Goal: Transaction & Acquisition: Subscribe to service/newsletter

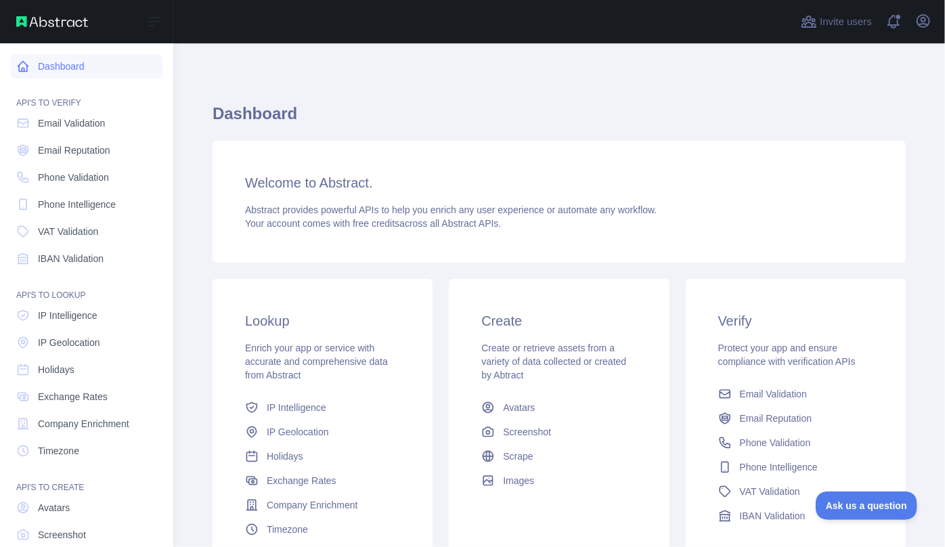
click at [30, 63] on link "Dashboard" at bounding box center [87, 66] width 152 height 24
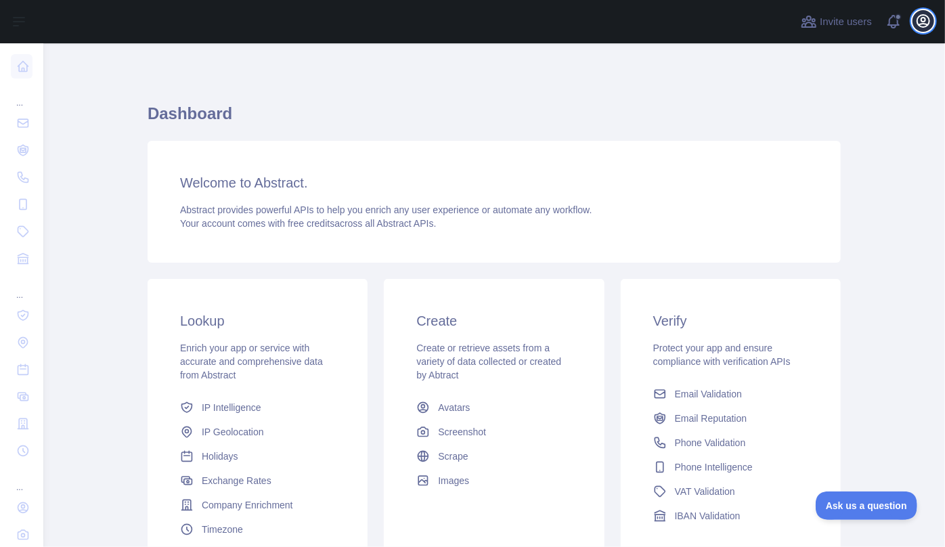
click at [922, 25] on icon "button" at bounding box center [923, 21] width 16 height 16
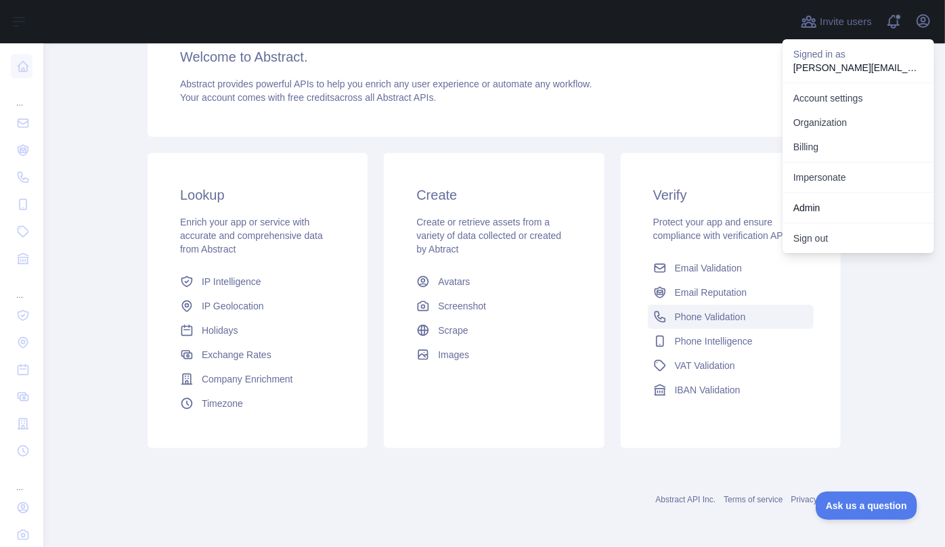
scroll to position [127, 0]
click at [210, 334] on span "Holidays" at bounding box center [220, 330] width 37 height 14
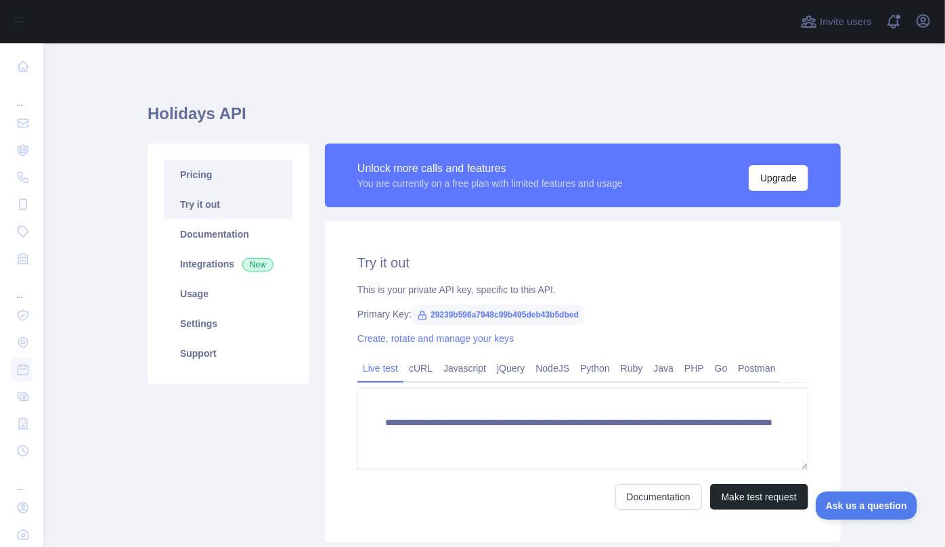
click at [225, 185] on link "Pricing" at bounding box center [228, 175] width 129 height 30
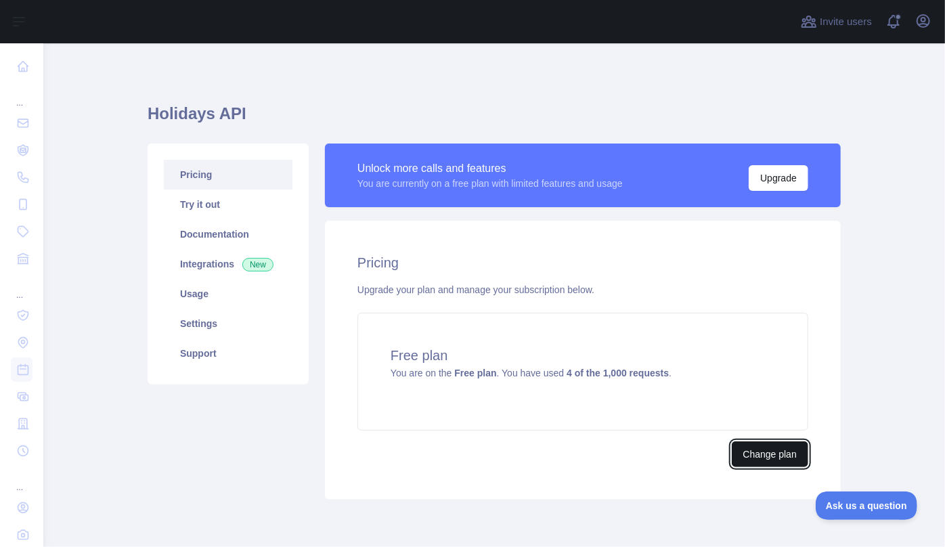
click at [753, 450] on button "Change plan" at bounding box center [770, 454] width 76 height 26
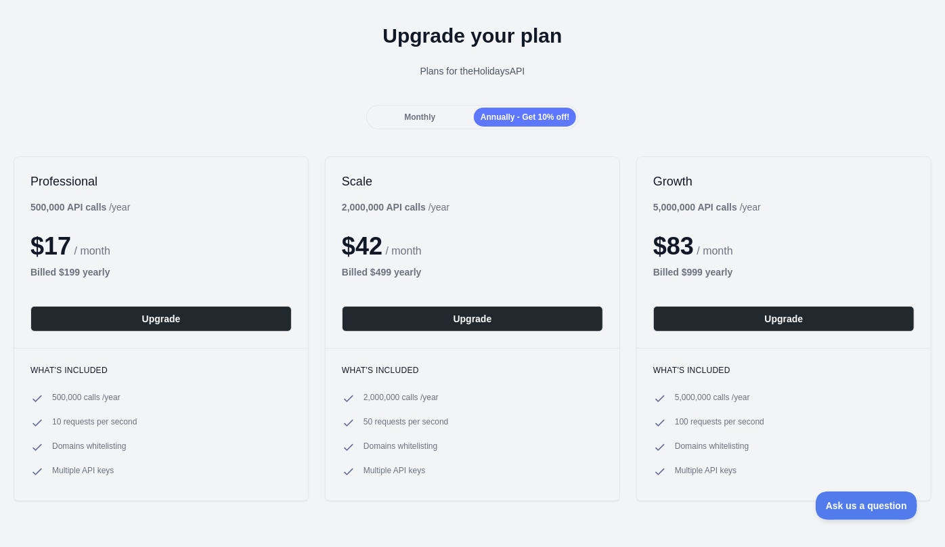
scroll to position [61, 0]
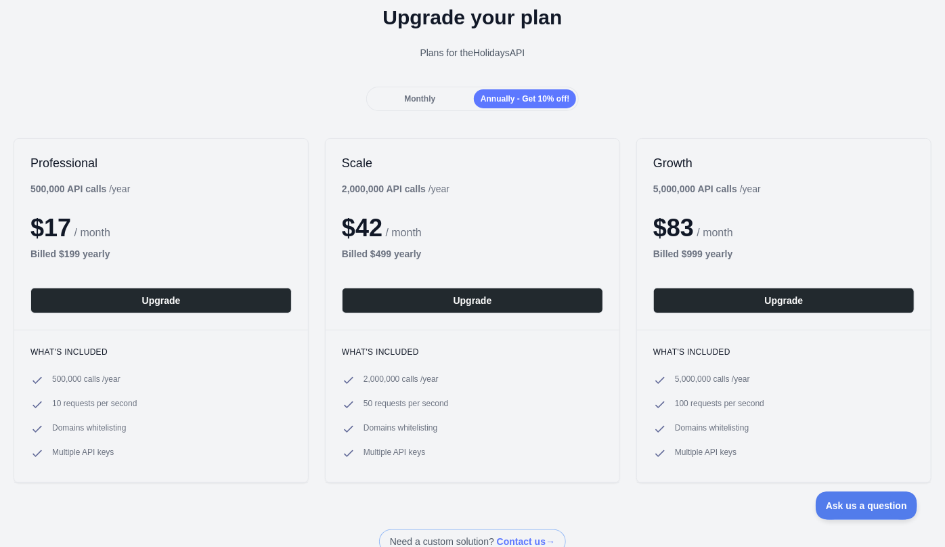
click at [507, 98] on span "Annually - Get 10% off!" at bounding box center [524, 98] width 89 height 9
click at [414, 98] on span "Monthly" at bounding box center [419, 98] width 31 height 9
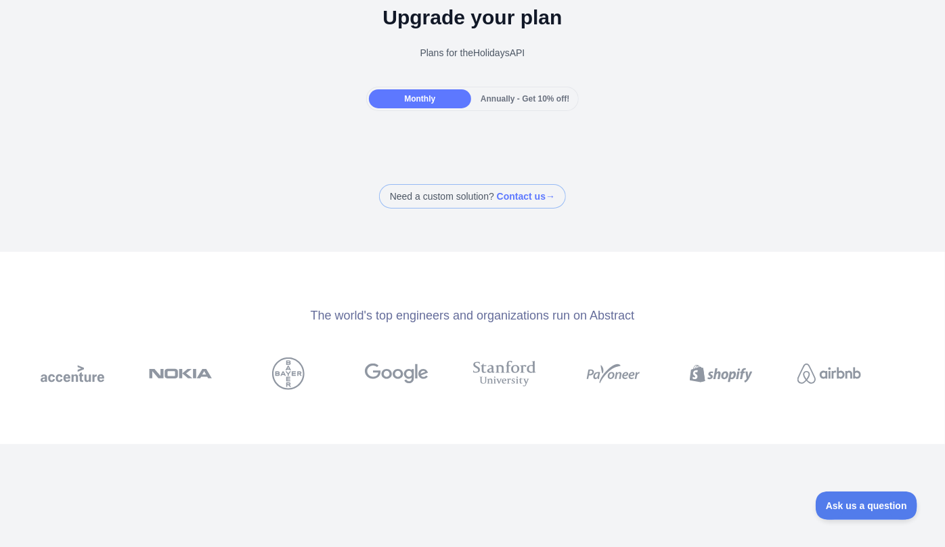
click at [517, 100] on span "Annually - Get 10% off!" at bounding box center [524, 98] width 89 height 9
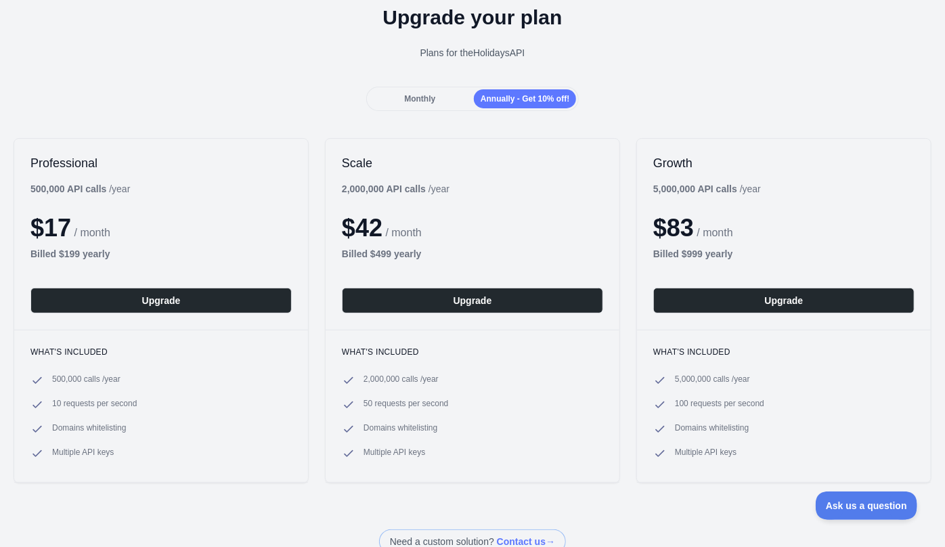
click at [422, 99] on span "Monthly" at bounding box center [419, 98] width 31 height 9
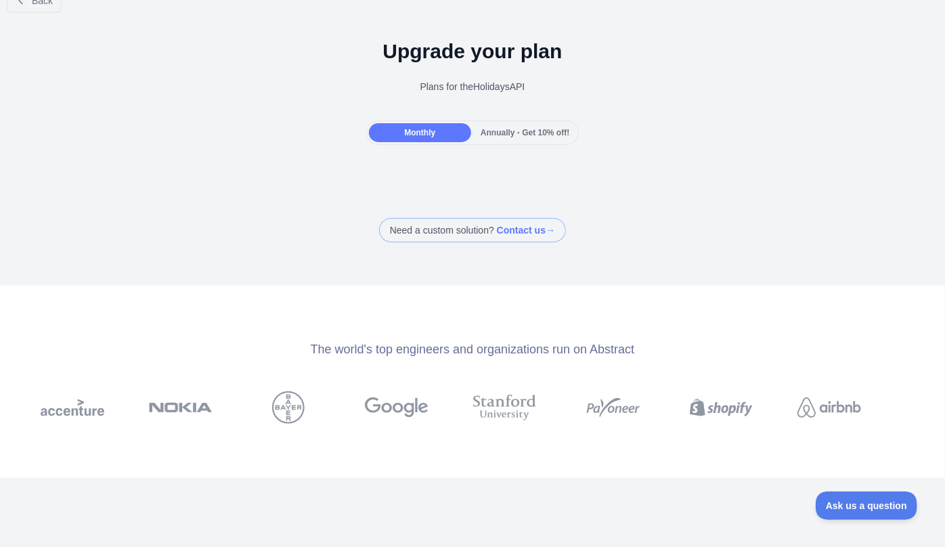
scroll to position [0, 0]
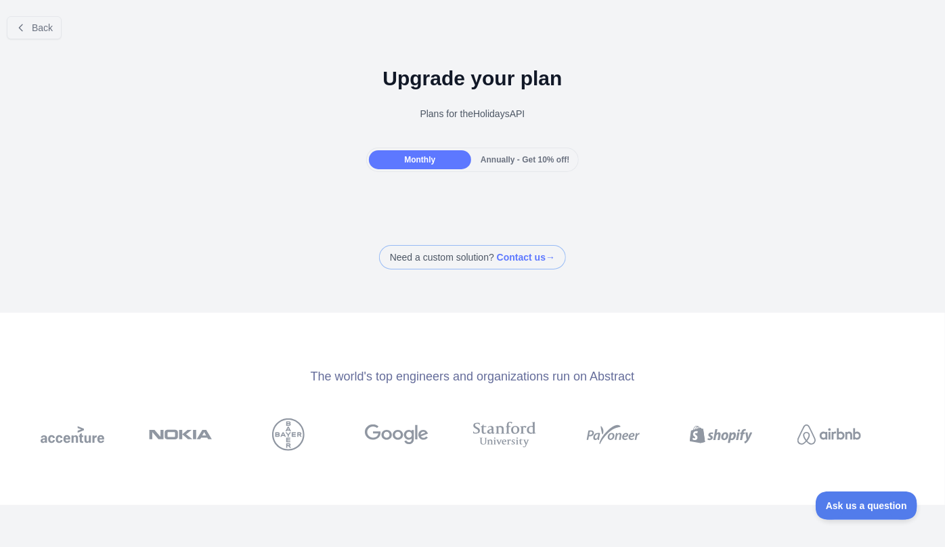
click at [510, 162] on span "Annually - Get 10% off!" at bounding box center [524, 159] width 89 height 9
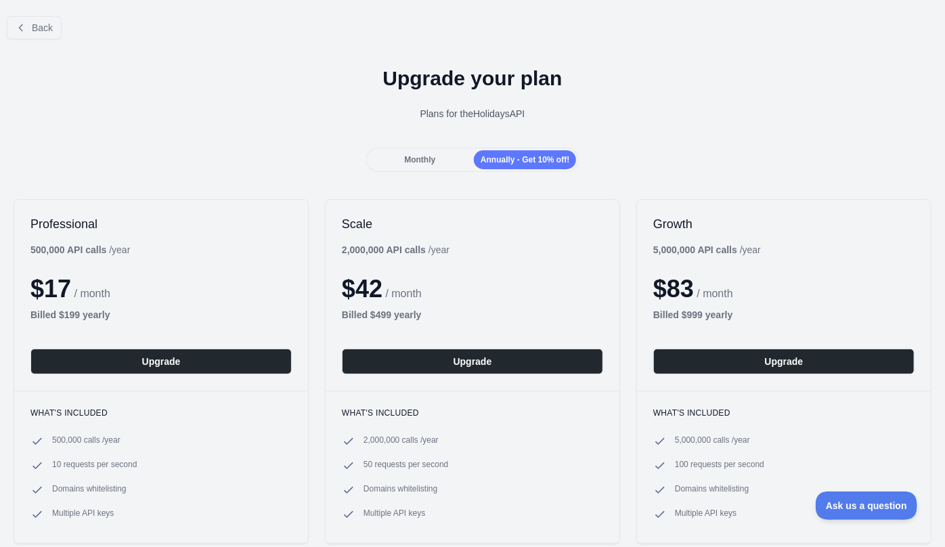
click at [405, 162] on span "Monthly" at bounding box center [419, 159] width 31 height 9
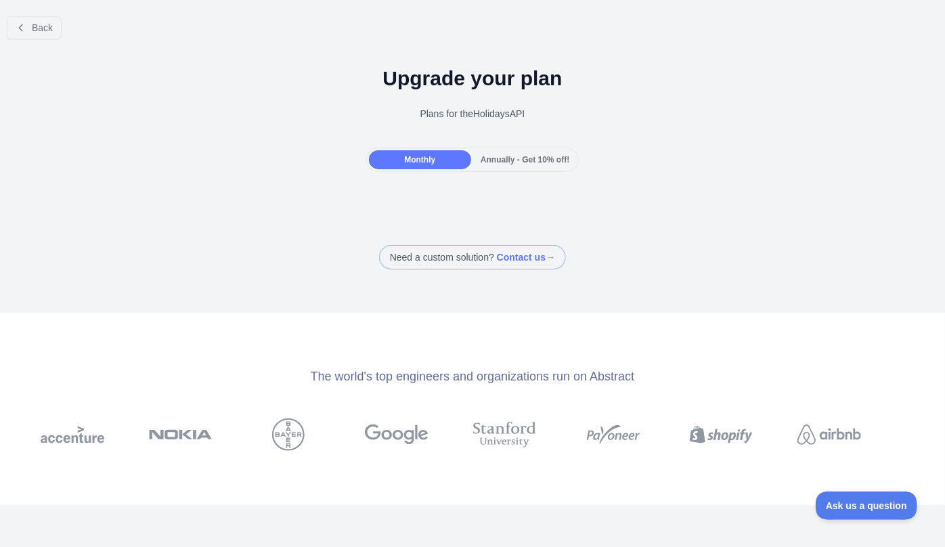
click at [515, 166] on div "Annually - Get 10% off!" at bounding box center [525, 159] width 102 height 19
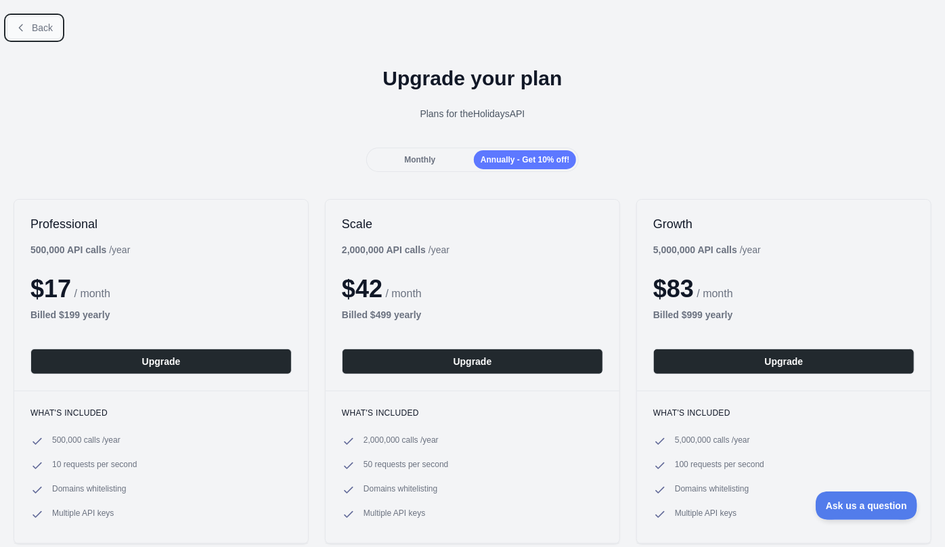
click at [37, 26] on span "Back" at bounding box center [42, 27] width 21 height 11
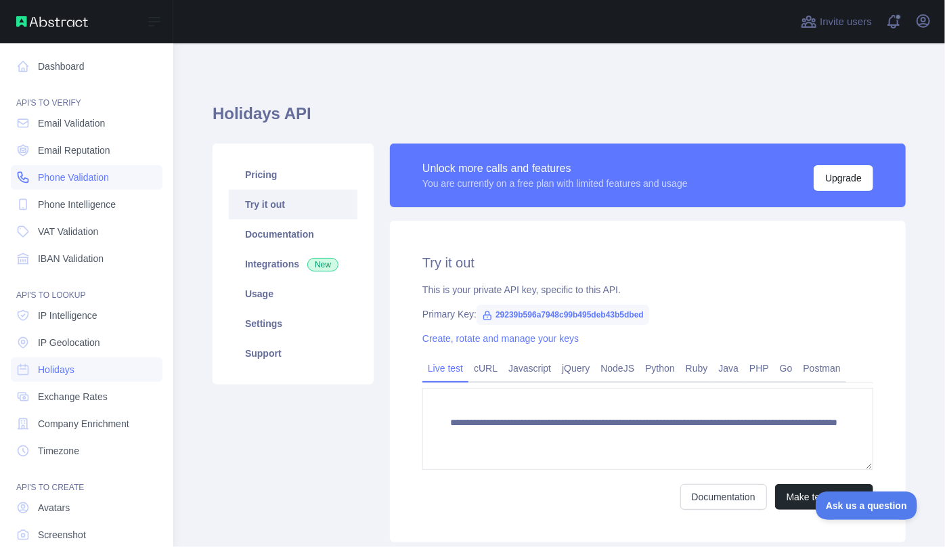
click at [72, 179] on span "Phone Validation" at bounding box center [73, 178] width 71 height 14
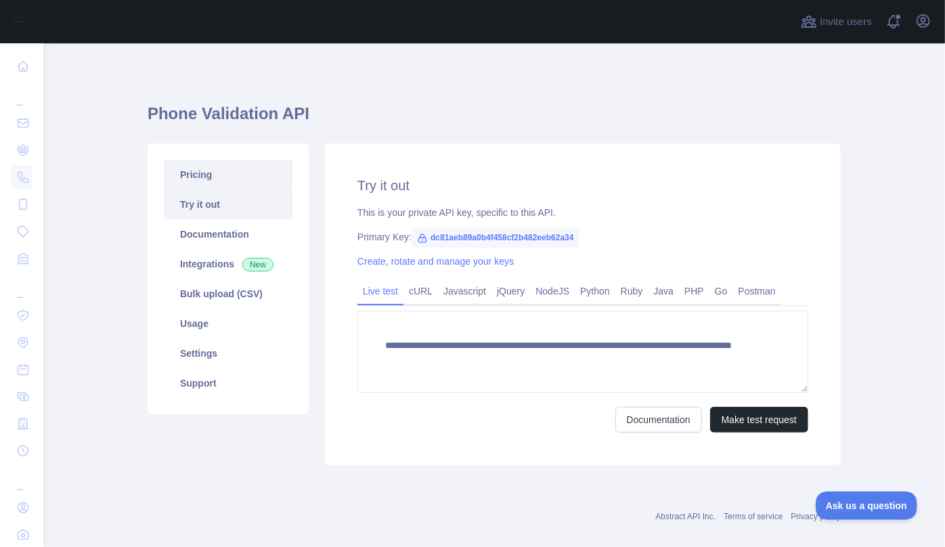
click at [200, 178] on link "Pricing" at bounding box center [228, 175] width 129 height 30
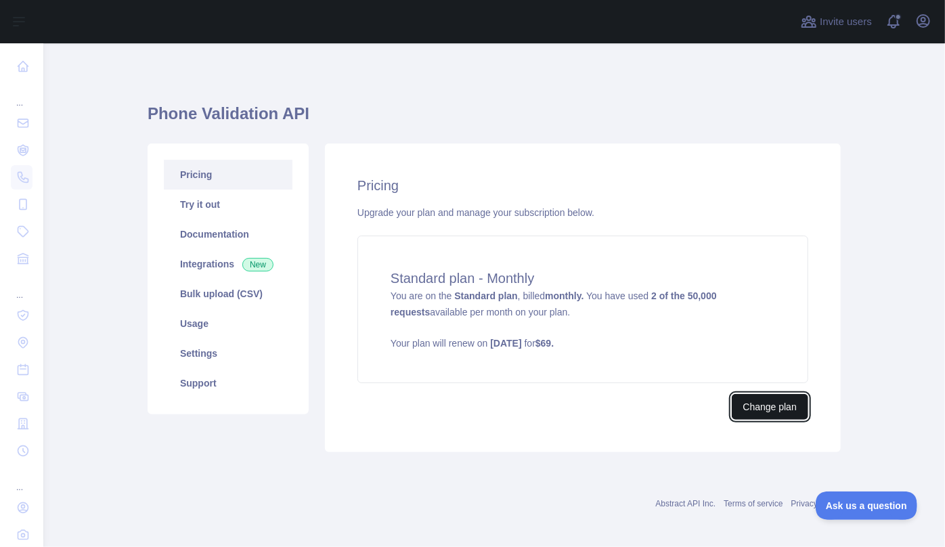
click at [781, 415] on button "Change plan" at bounding box center [770, 407] width 76 height 26
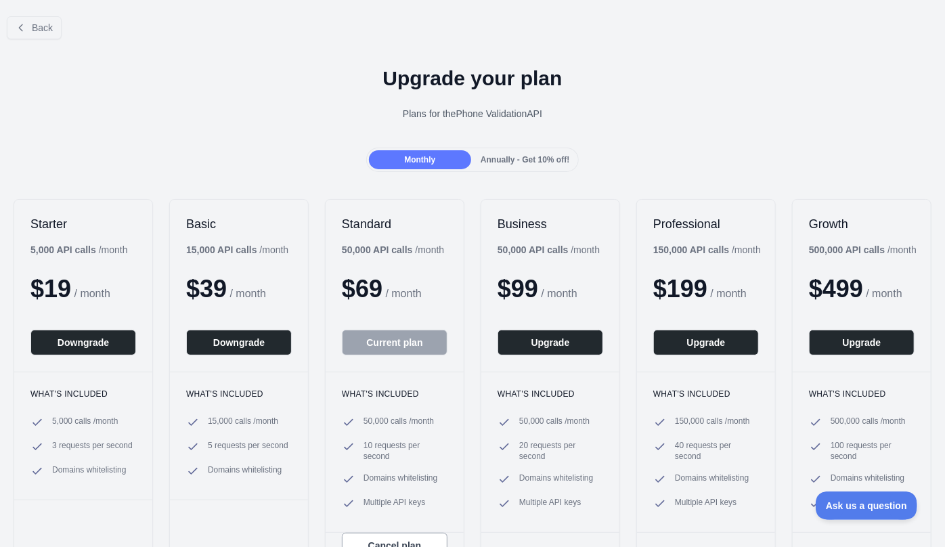
click at [490, 155] on span "Annually - Get 10% off!" at bounding box center [524, 159] width 89 height 9
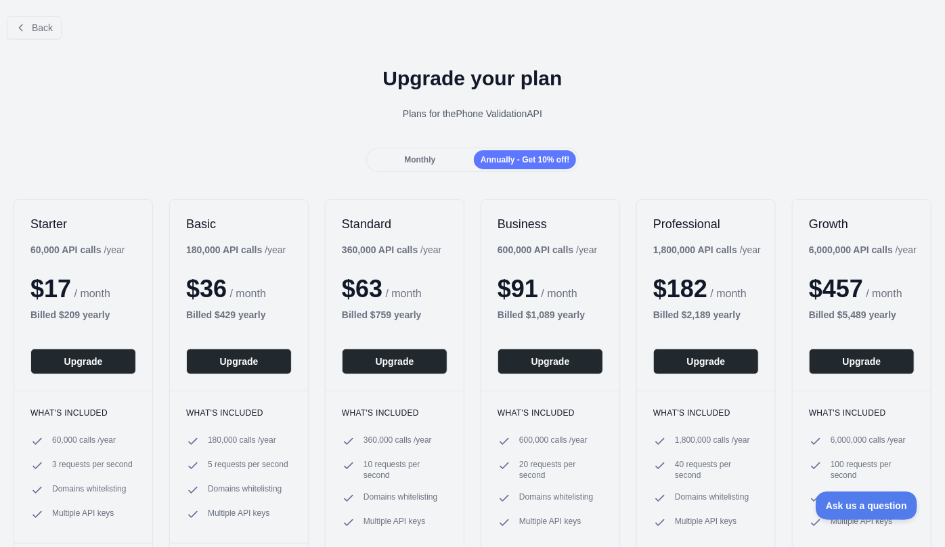
click at [442, 156] on div "Monthly" at bounding box center [420, 159] width 102 height 19
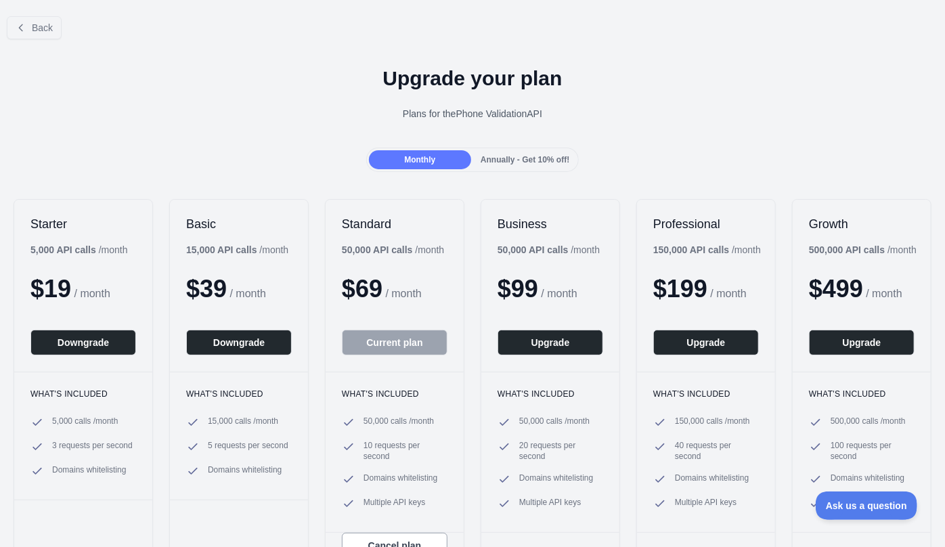
click at [516, 160] on span "Annually - Get 10% off!" at bounding box center [524, 159] width 89 height 9
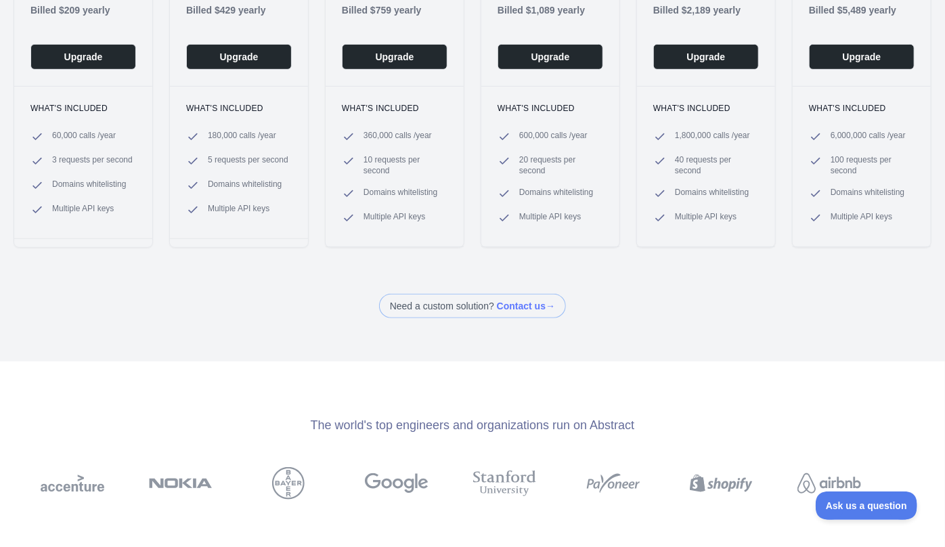
scroll to position [307, 0]
